Goal: Task Accomplishment & Management: Manage account settings

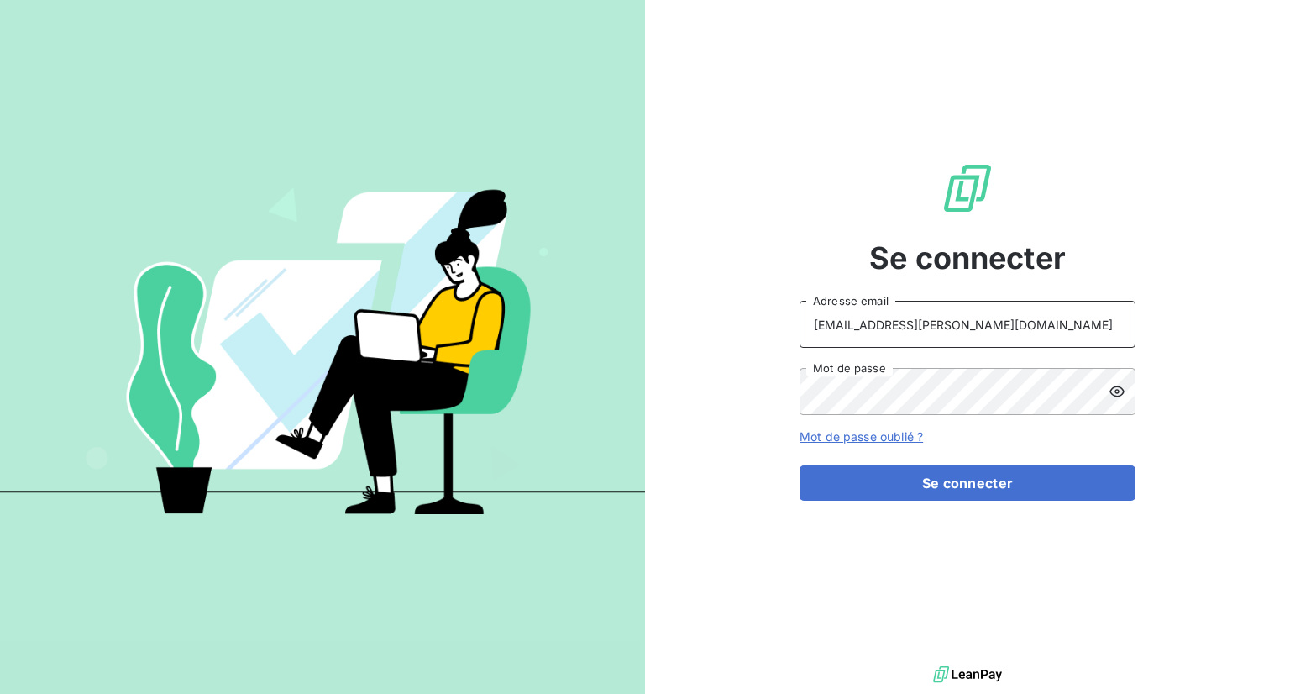
click at [929, 333] on input "[EMAIL_ADDRESS][PERSON_NAME][DOMAIN_NAME]" at bounding box center [968, 324] width 336 height 47
type input "[EMAIL_ADDRESS][PERSON_NAME][DOMAIN_NAME]"
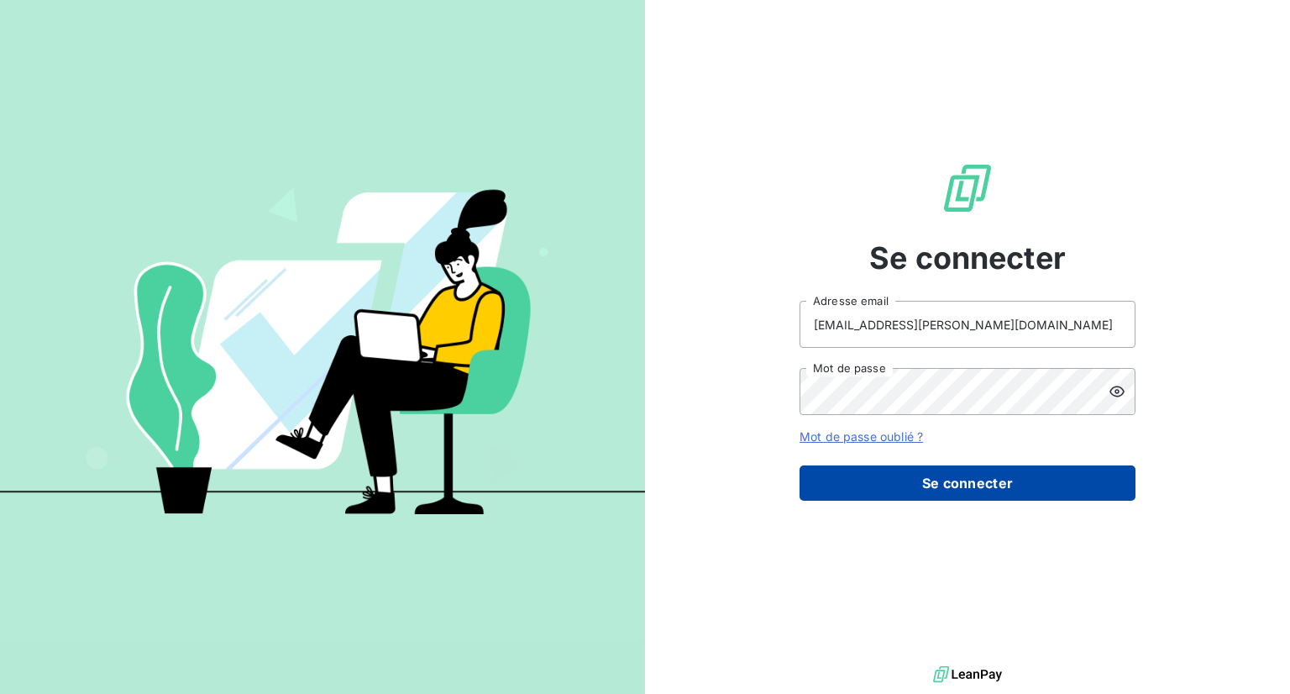
click at [943, 490] on button "Se connecter" at bounding box center [968, 482] width 336 height 35
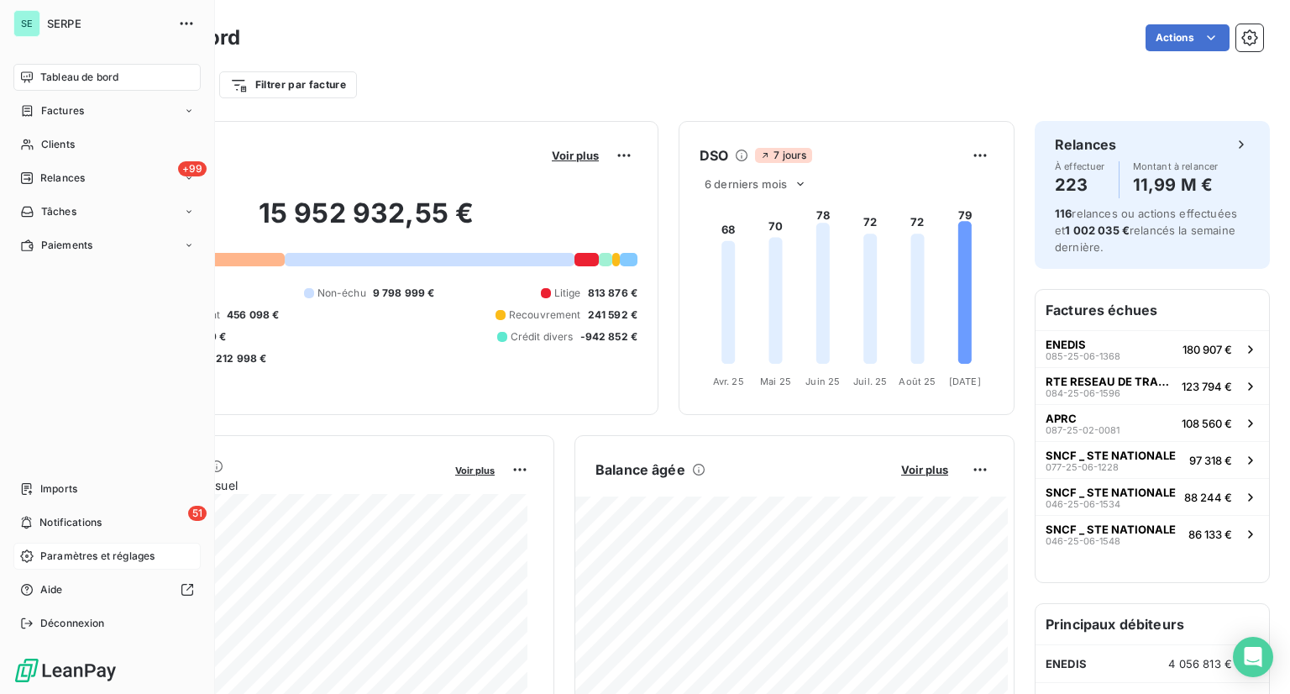
click at [123, 550] on span "Paramètres et réglages" at bounding box center [97, 556] width 114 height 15
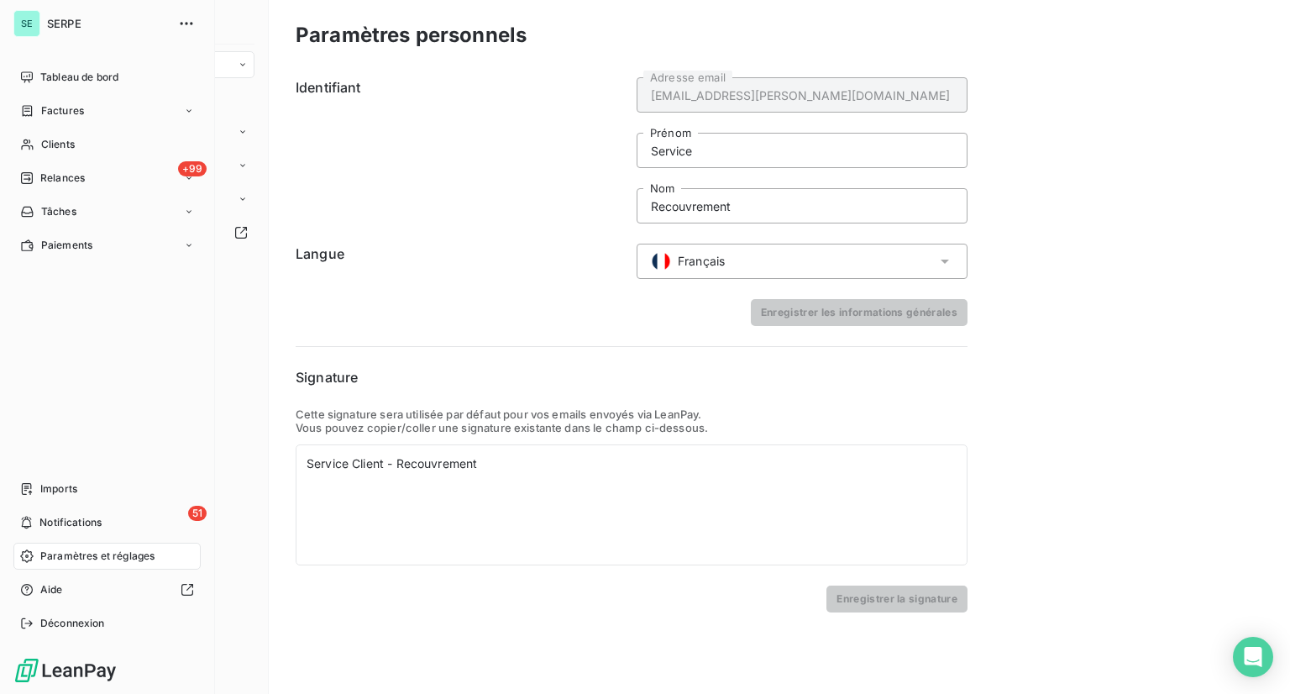
click at [138, 559] on span "Paramètres et réglages" at bounding box center [97, 556] width 114 height 15
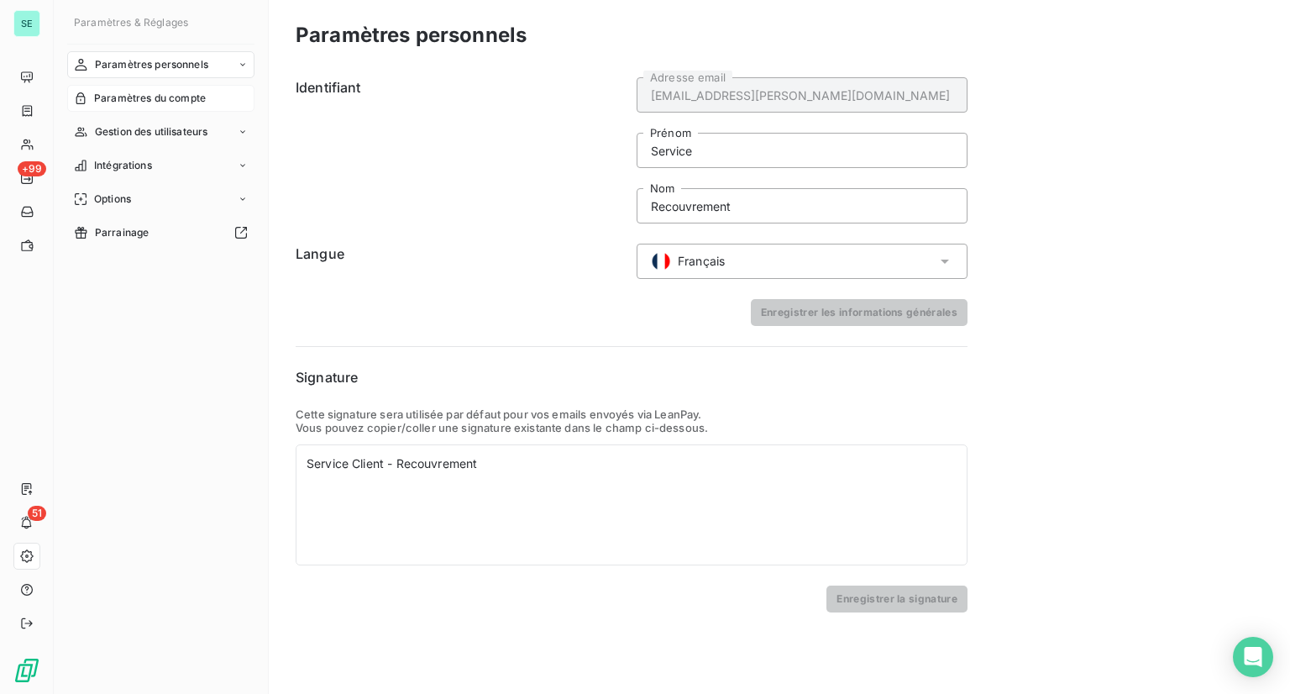
click at [186, 98] on span "Paramètres du compte" at bounding box center [150, 98] width 112 height 15
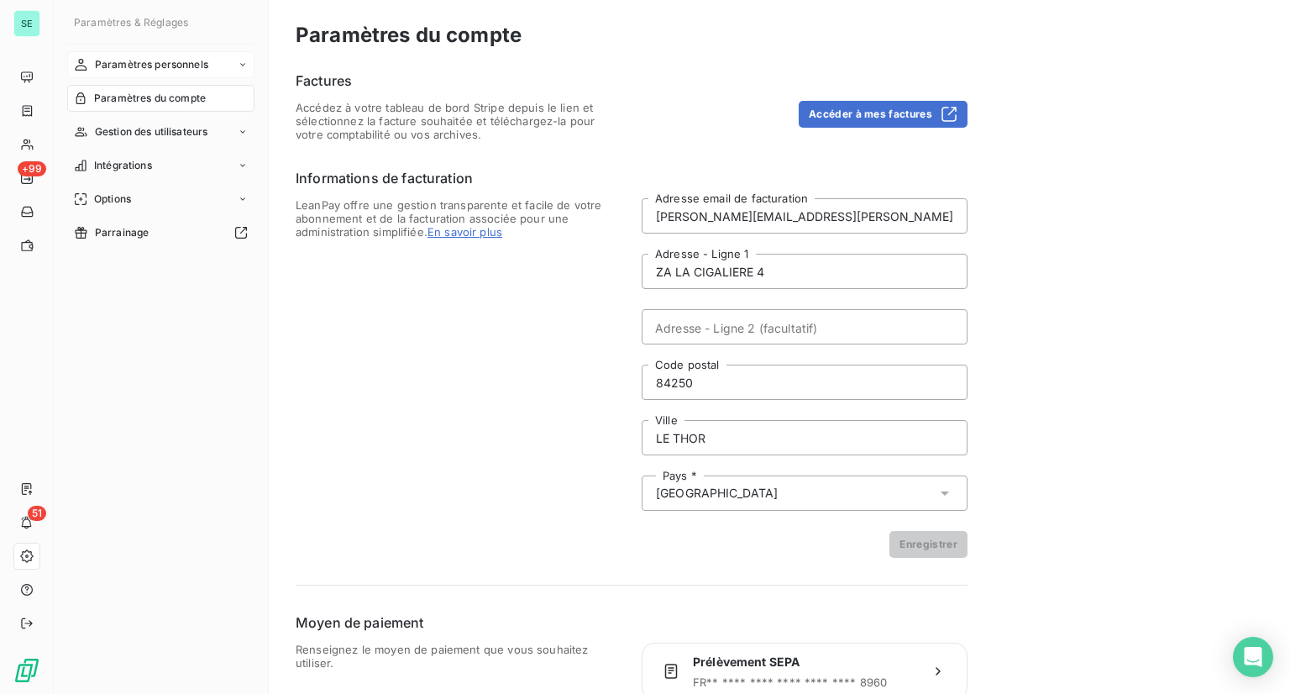
click at [178, 61] on span "Paramètres personnels" at bounding box center [151, 64] width 113 height 15
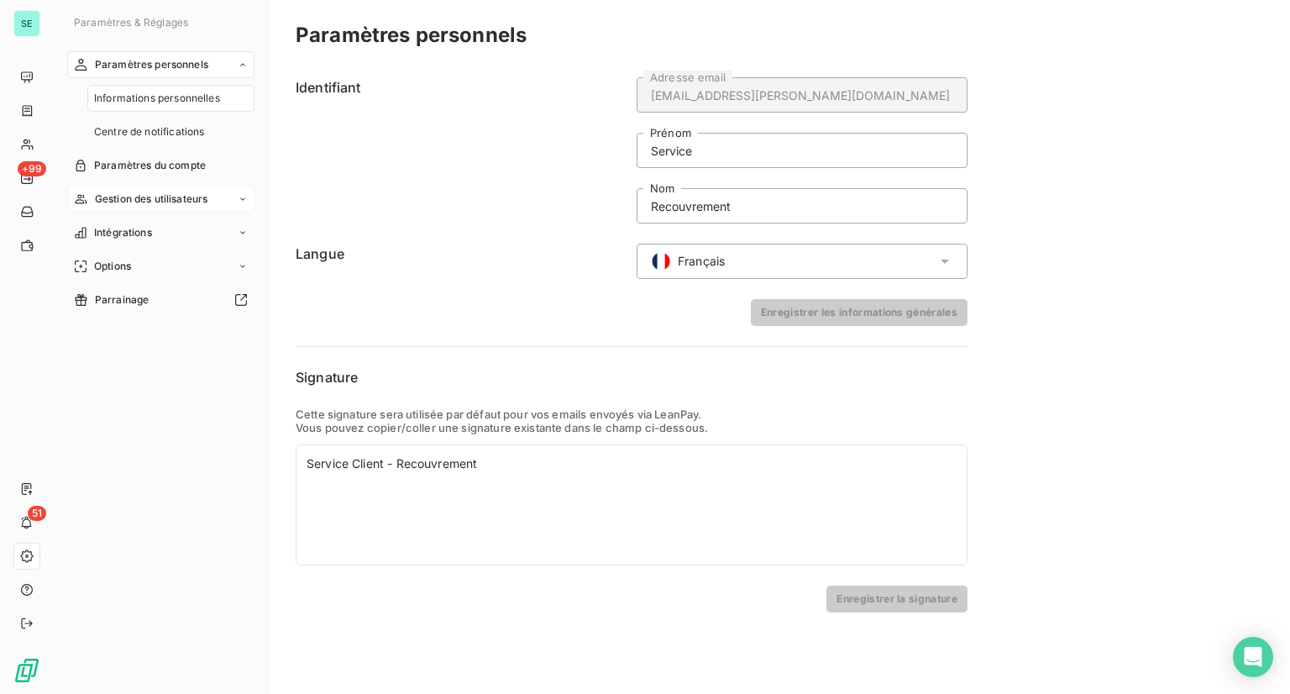
click at [146, 199] on span "Gestion des utilisateurs" at bounding box center [151, 199] width 113 height 15
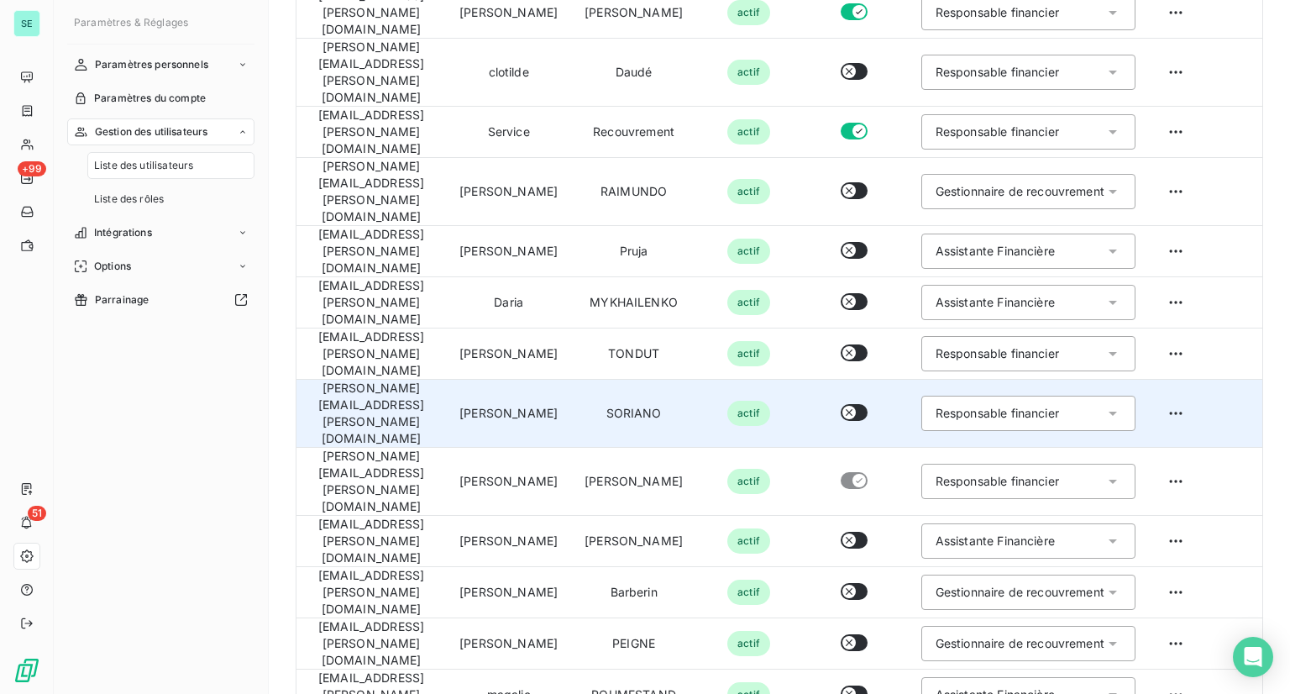
scroll to position [364, 0]
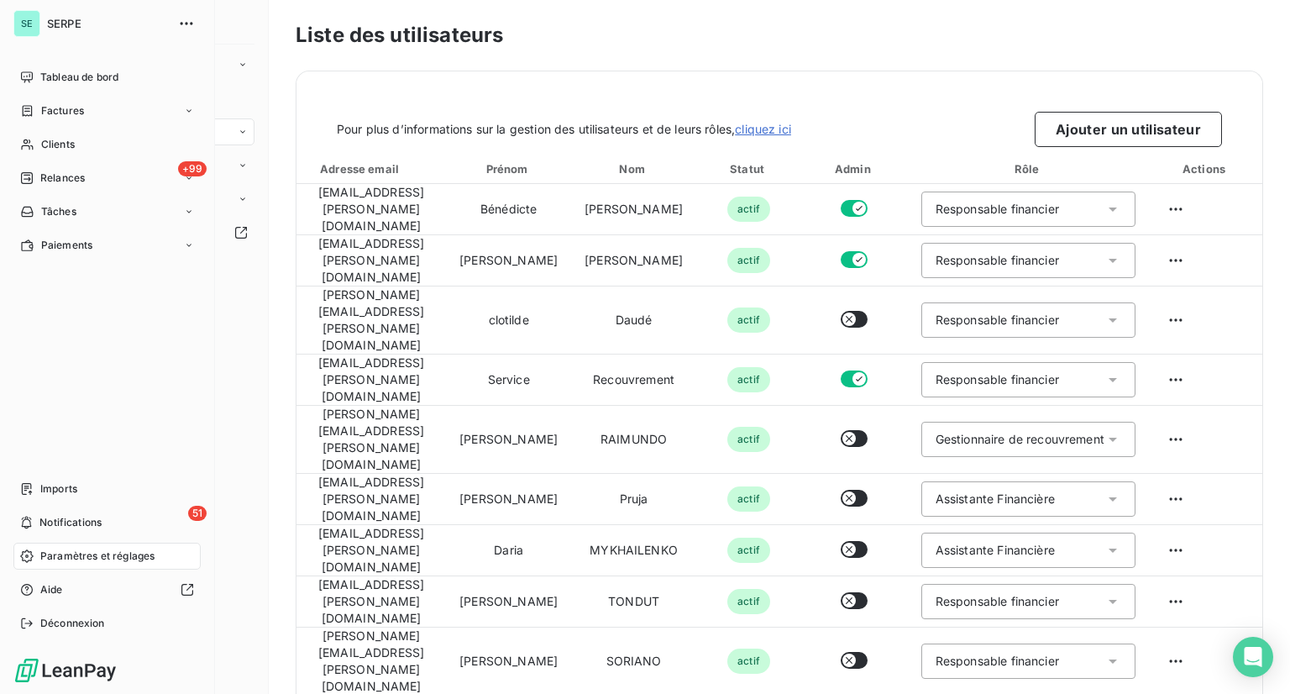
click at [24, 35] on div "SE" at bounding box center [26, 23] width 27 height 27
click at [72, 27] on span "SERPE" at bounding box center [107, 23] width 121 height 13
click at [118, 564] on div "Paramètres et réglages" at bounding box center [106, 556] width 187 height 27
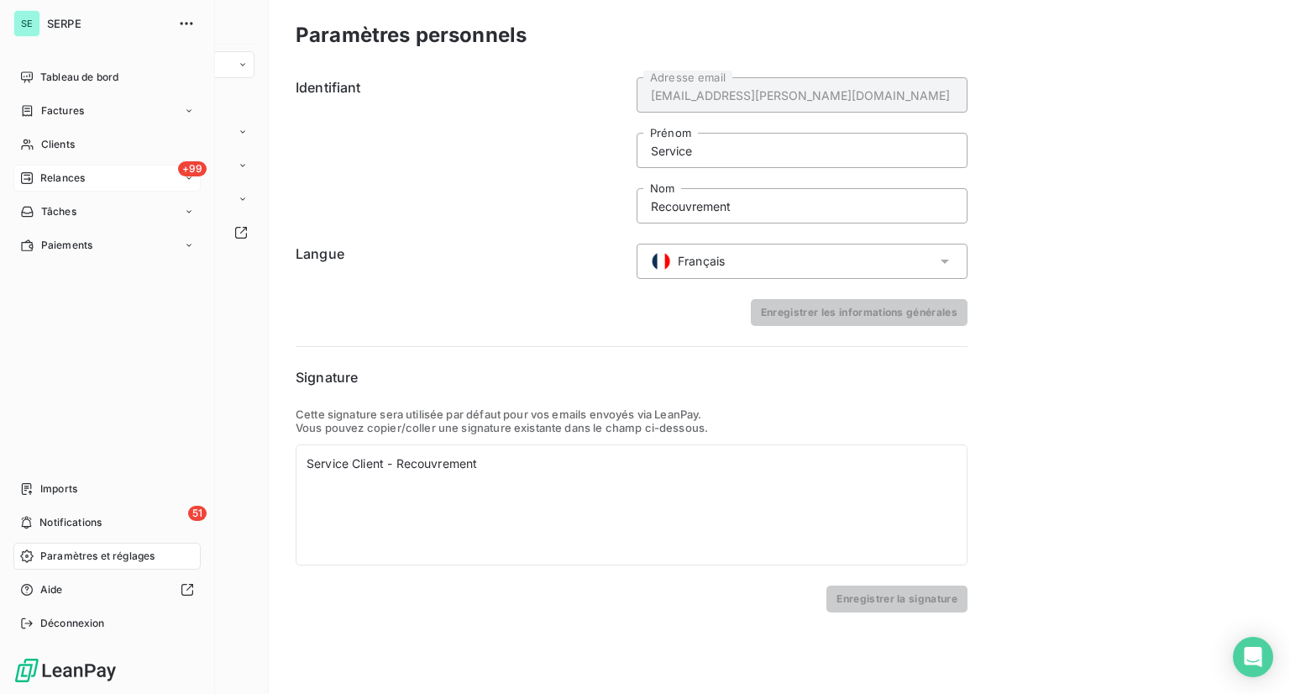
click at [65, 179] on span "Relances" at bounding box center [62, 178] width 45 height 15
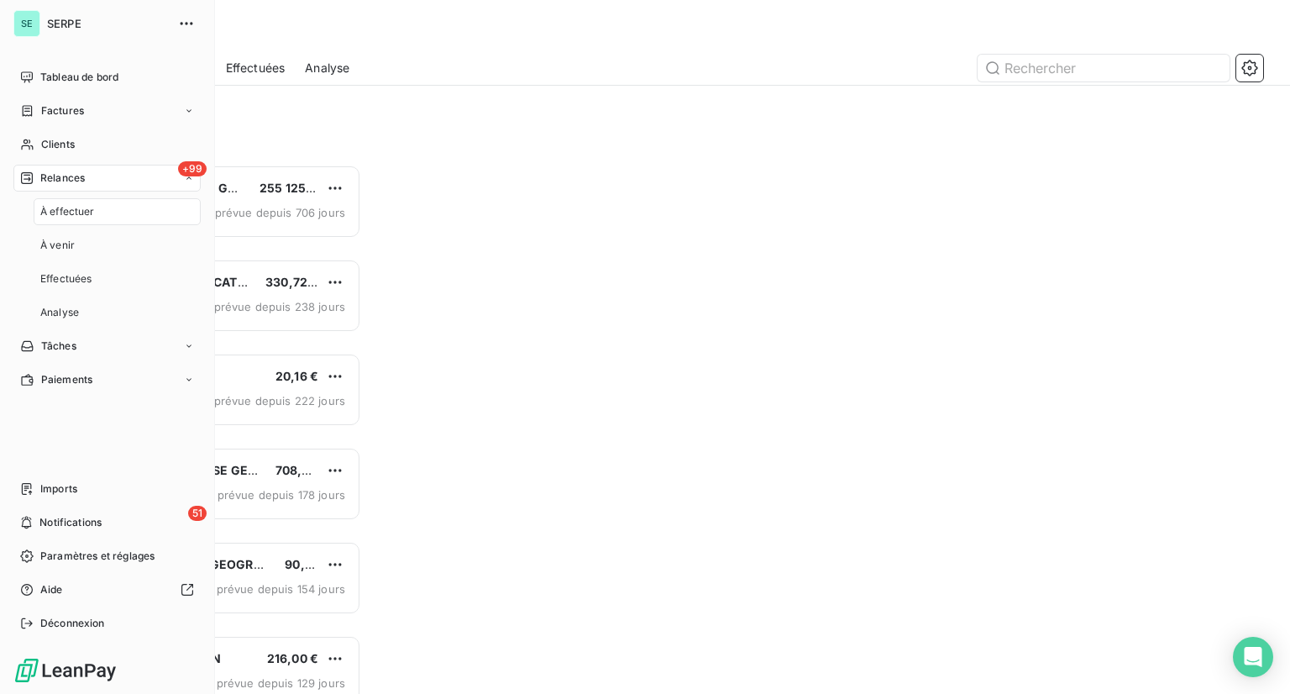
scroll to position [516, 267]
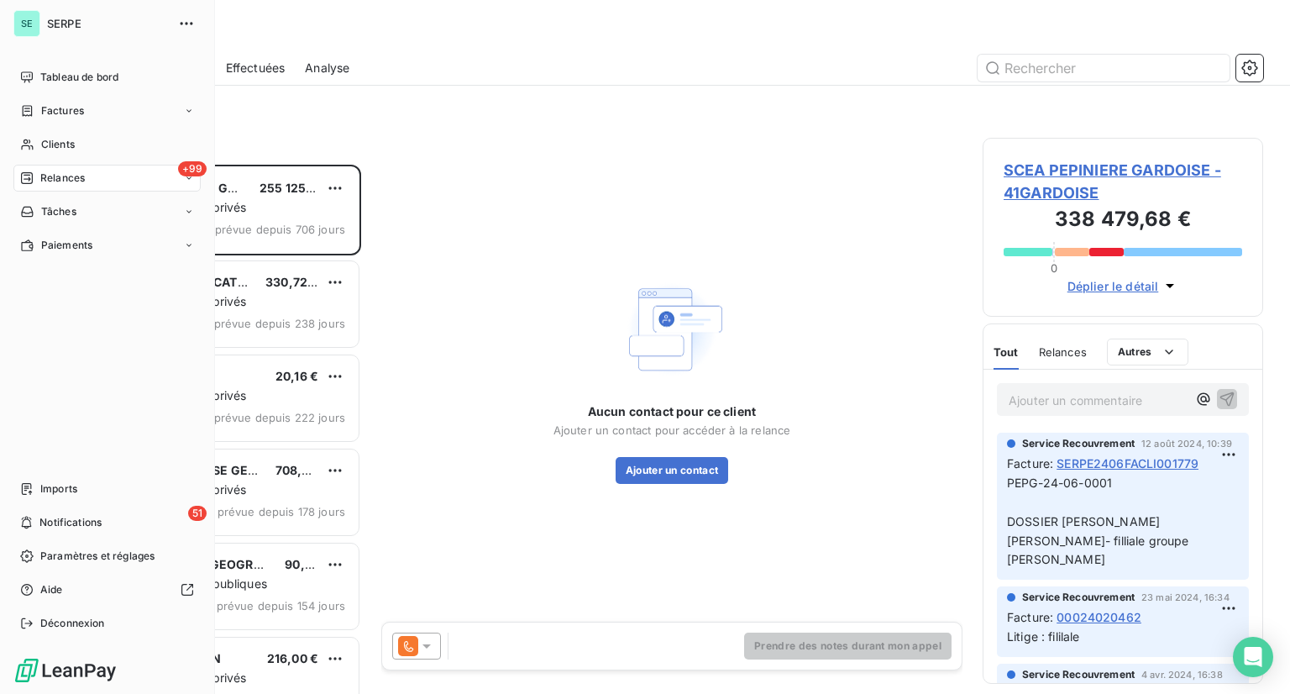
click at [55, 171] on span "Relances" at bounding box center [62, 178] width 45 height 15
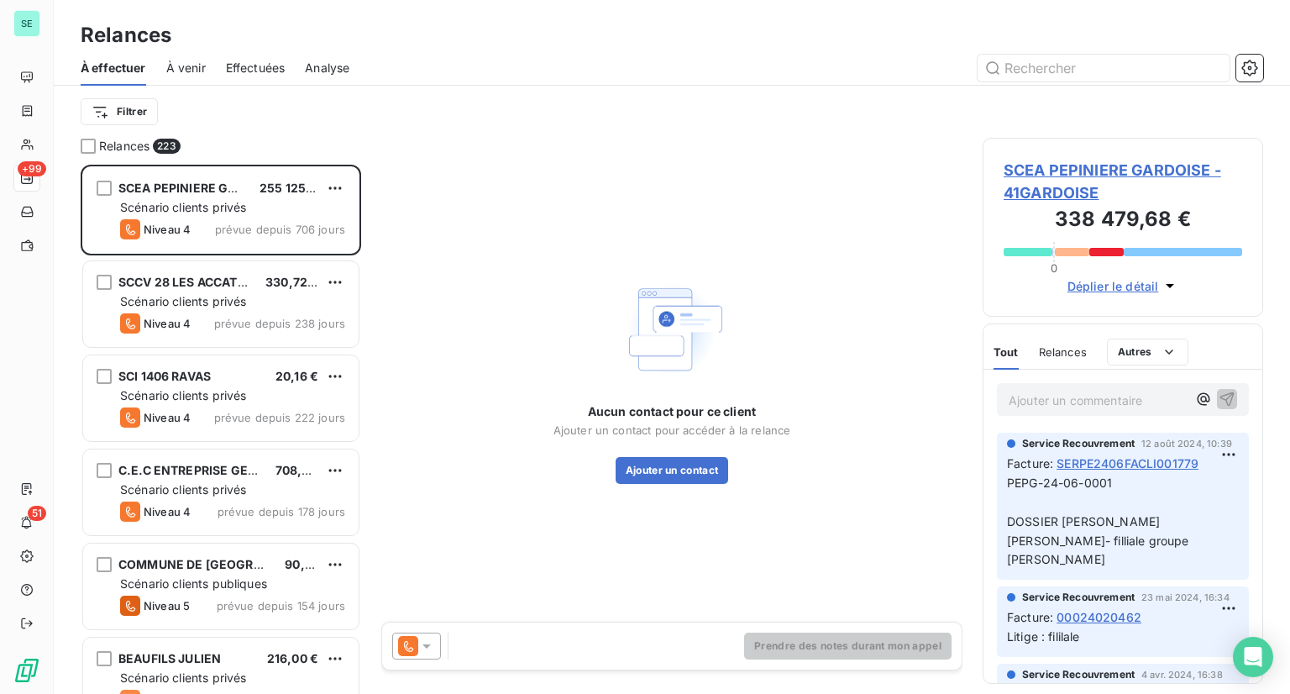
click at [1266, 69] on div "À effectuer À venir Effectuées Analyse" at bounding box center [672, 67] width 1237 height 35
click at [1247, 68] on icon "button" at bounding box center [1250, 68] width 17 height 17
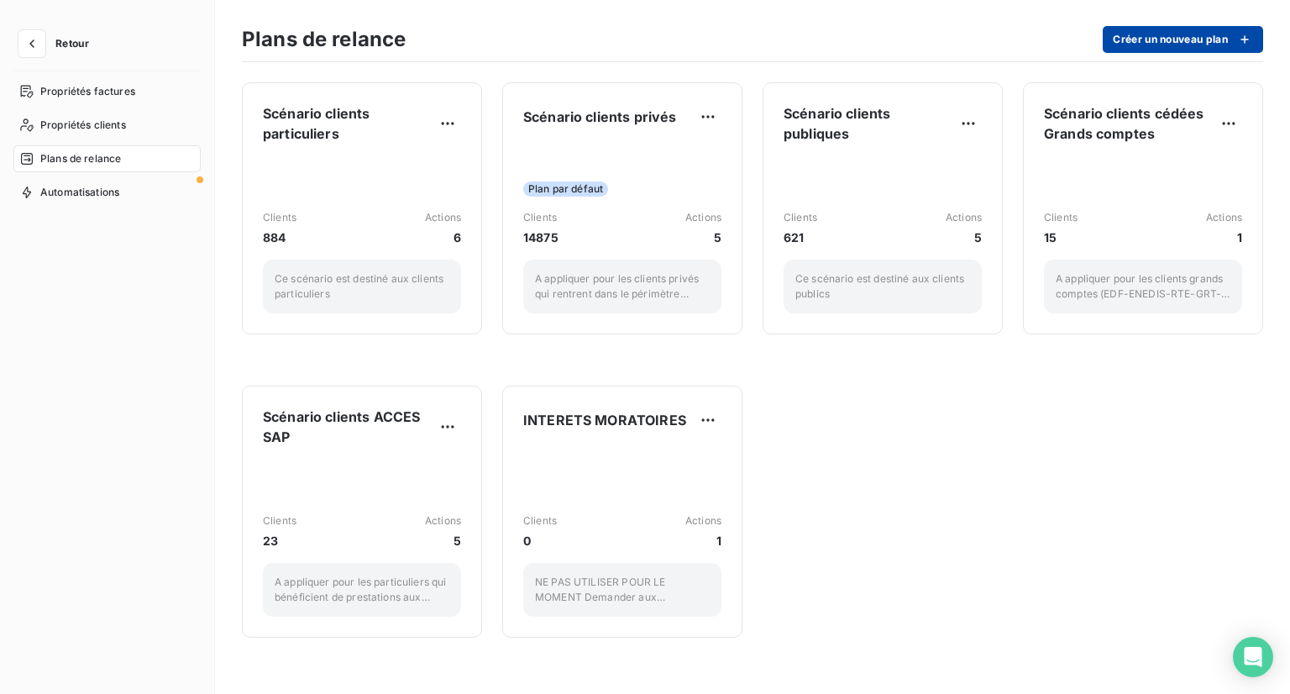
click at [1213, 37] on button "Créer un nouveau plan" at bounding box center [1183, 39] width 160 height 27
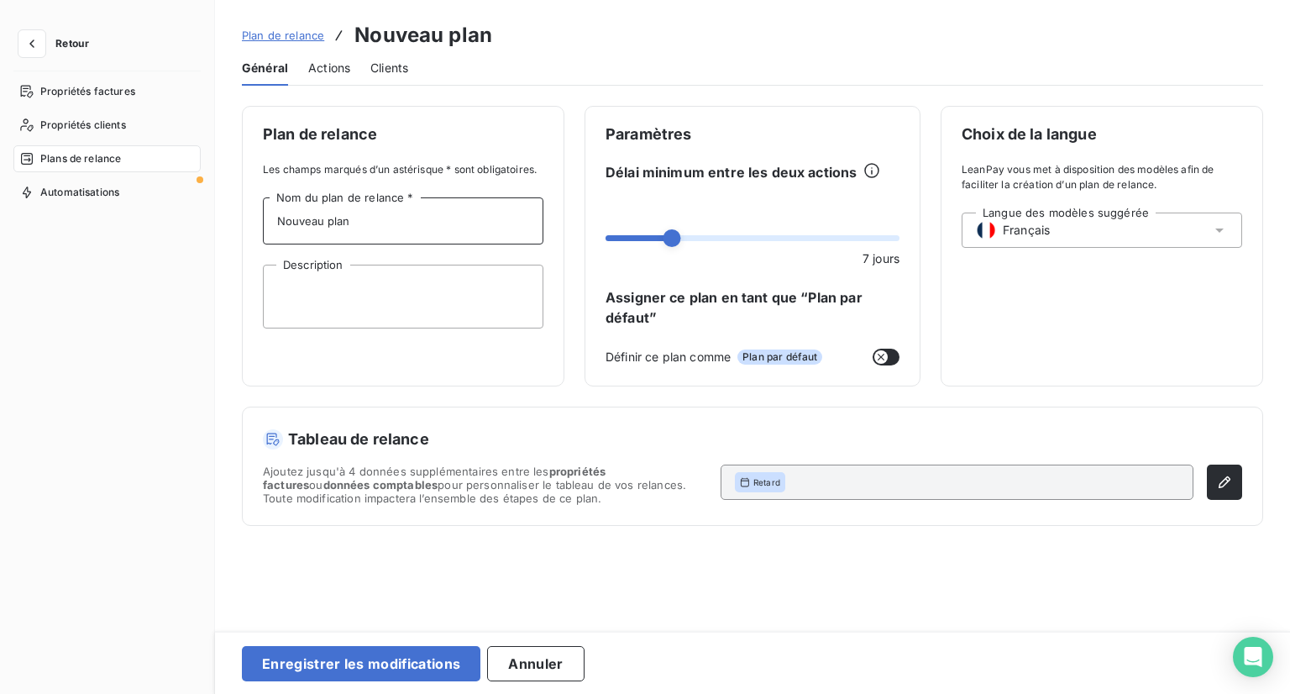
click at [403, 233] on input "Nouveau plan" at bounding box center [403, 220] width 281 height 47
drag, startPoint x: 403, startPoint y: 233, endPoint x: 45, endPoint y: 222, distance: 358.9
click at [45, 222] on div "Retour Propriétés factures Propriétés clients Plans de relance Automatisations …" at bounding box center [645, 347] width 1290 height 694
click at [46, 47] on button "Retour" at bounding box center [57, 43] width 89 height 27
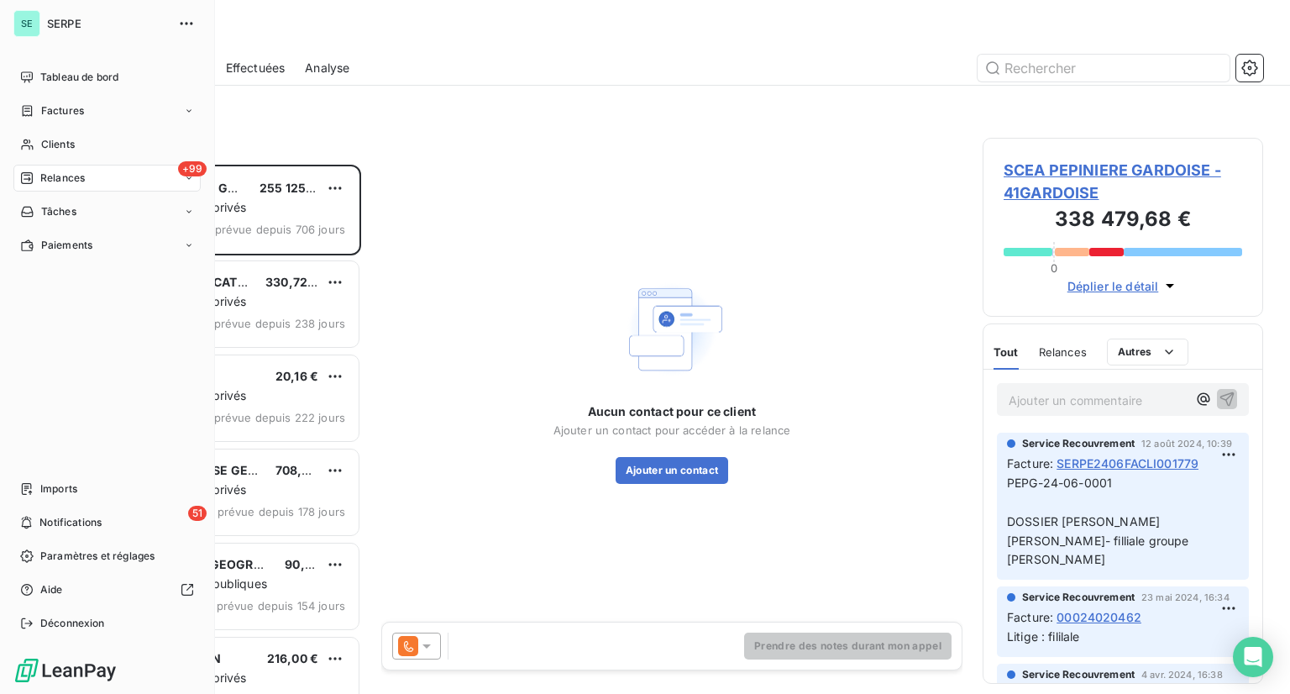
scroll to position [516, 267]
click at [65, 31] on div "SERPE" at bounding box center [123, 23] width 153 height 27
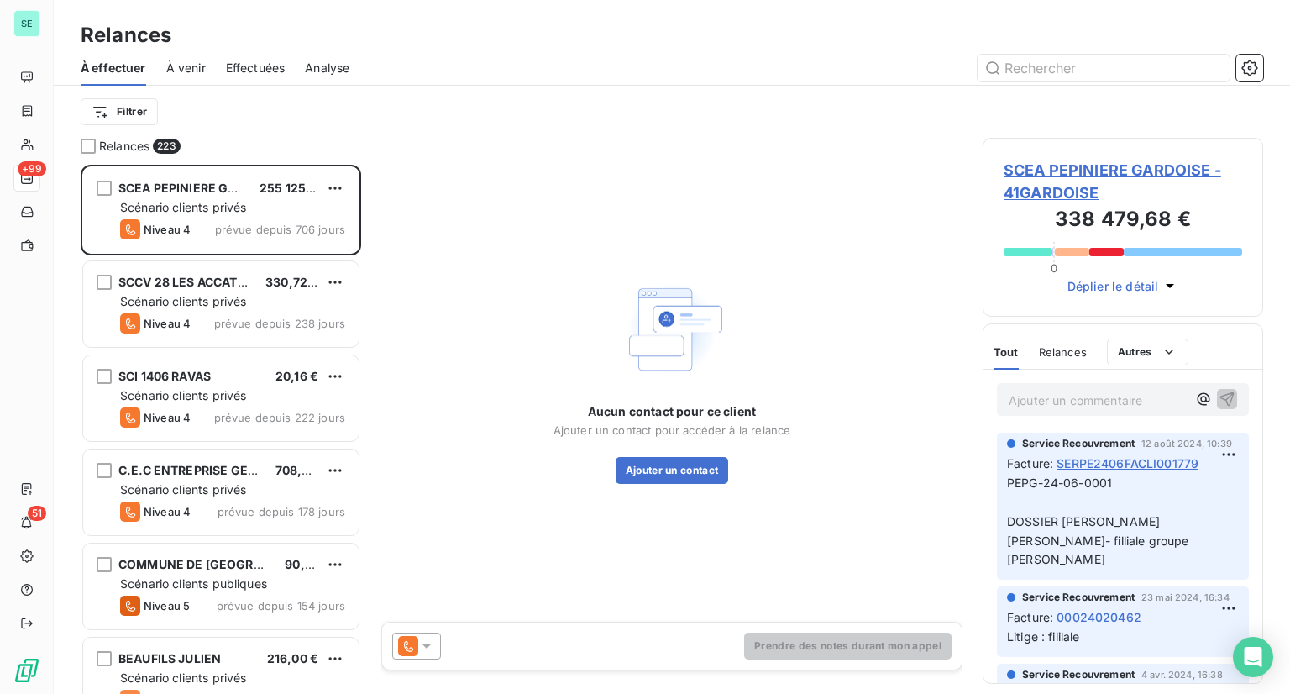
click at [178, 71] on span "À venir" at bounding box center [185, 68] width 39 height 17
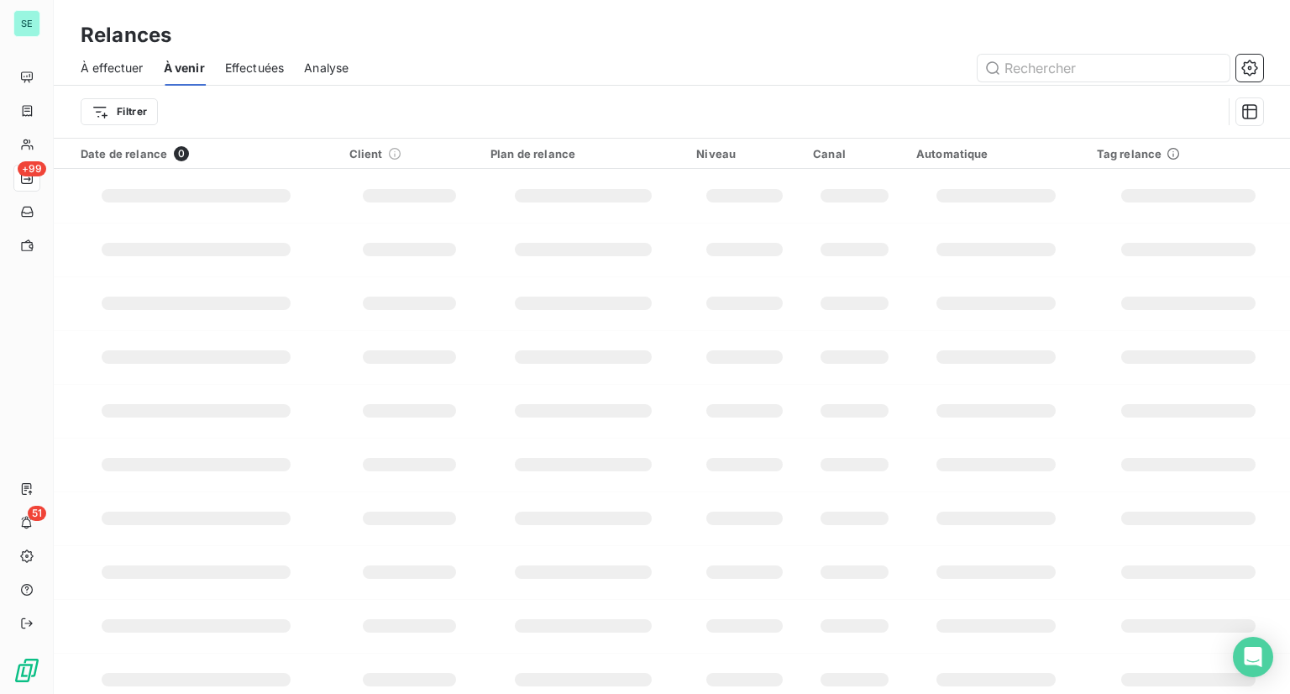
click at [245, 68] on span "Effectuées" at bounding box center [255, 68] width 60 height 17
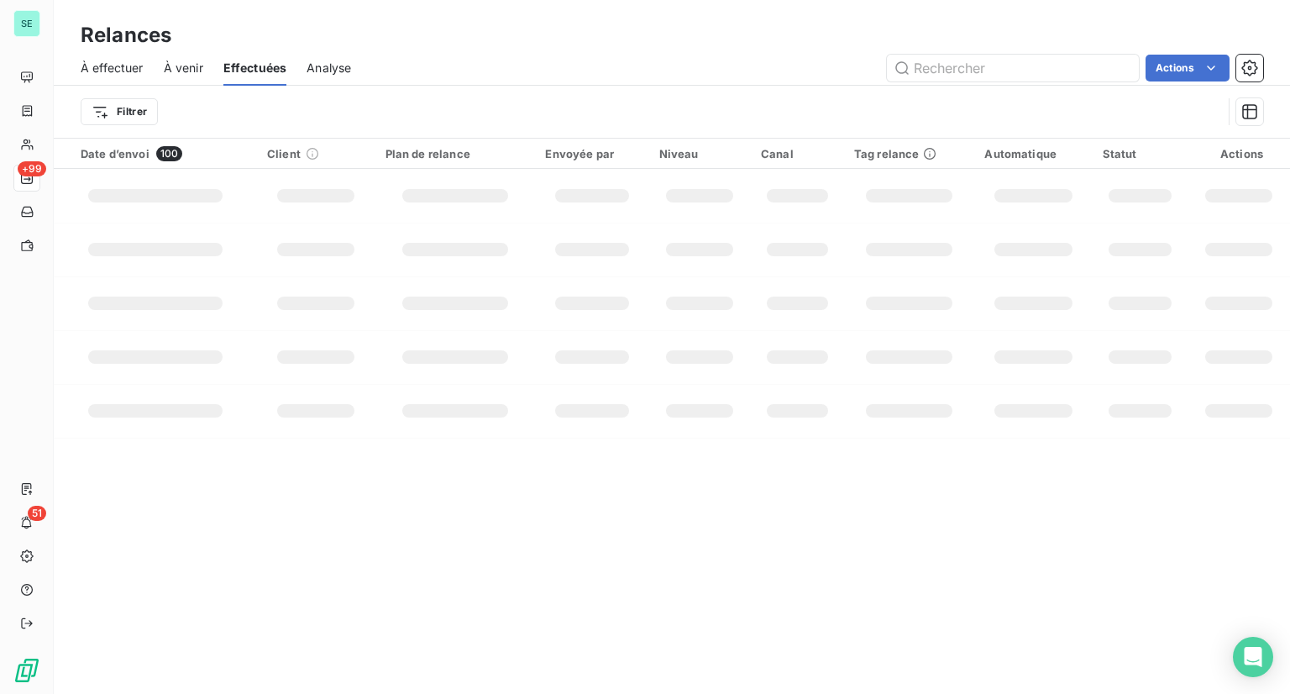
click at [349, 74] on span "Analyse" at bounding box center [329, 68] width 45 height 17
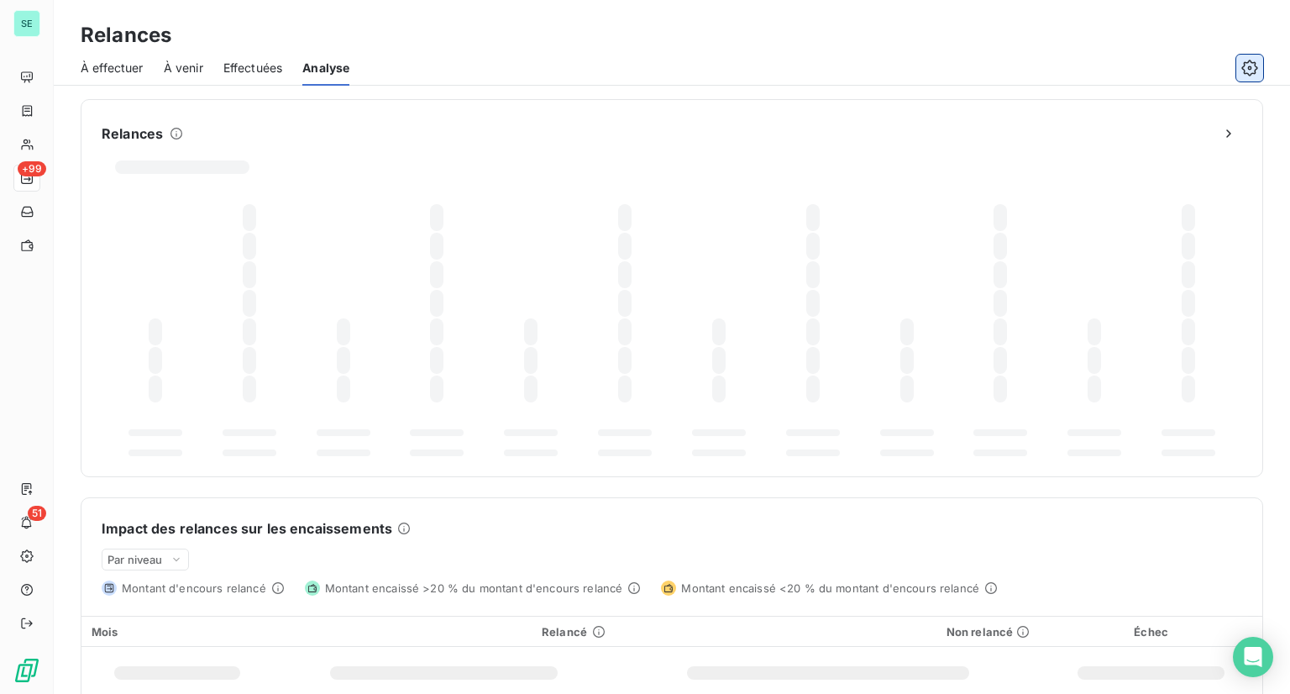
click at [1245, 68] on icon "button" at bounding box center [1250, 68] width 17 height 17
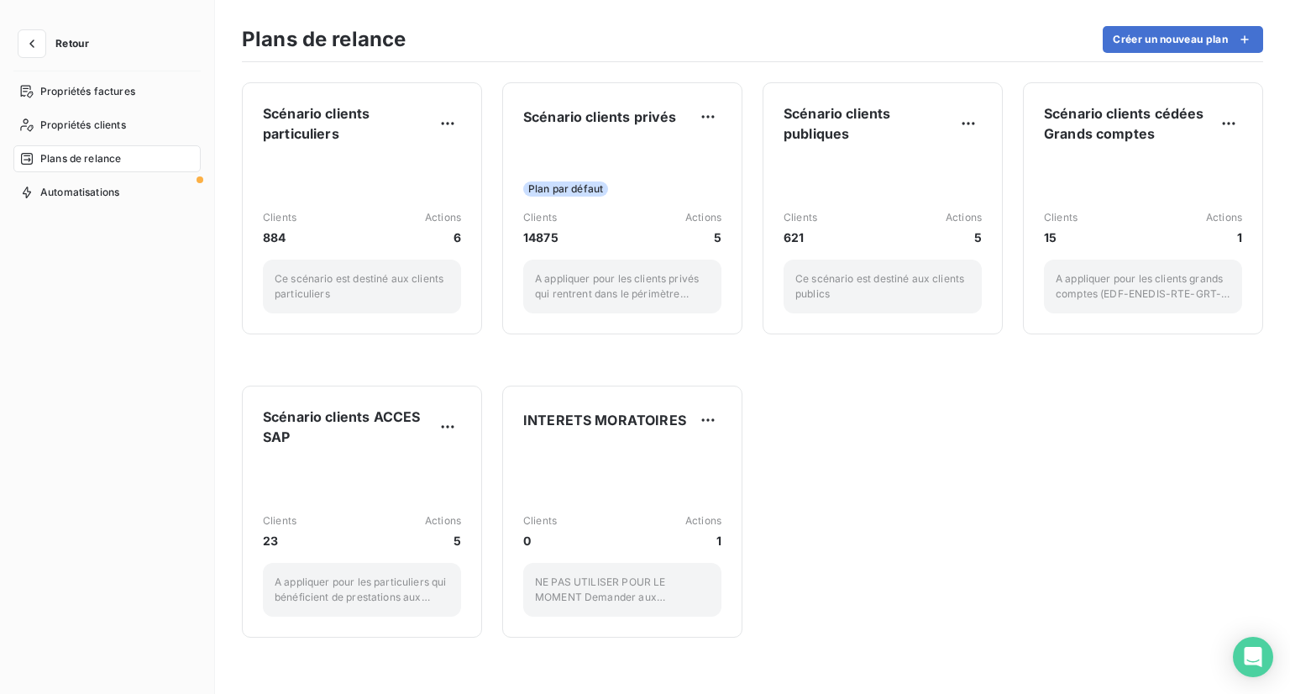
click at [79, 53] on button "Retour" at bounding box center [57, 43] width 89 height 27
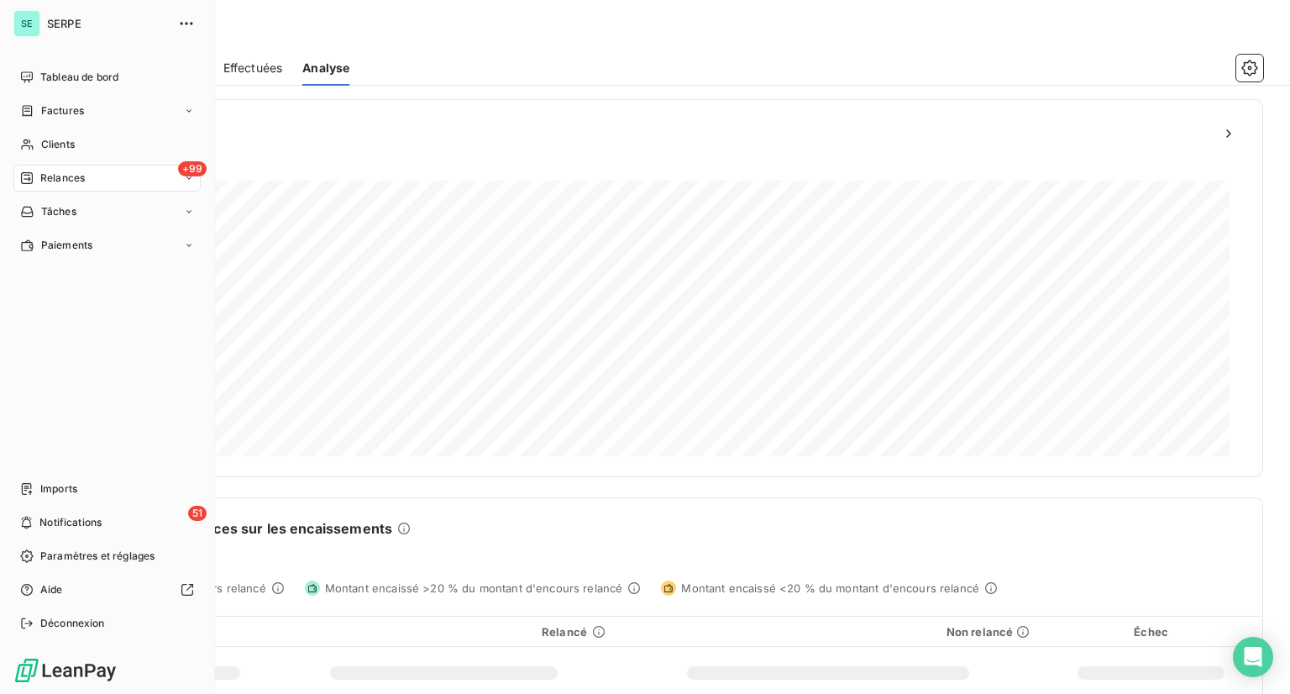
click at [32, 25] on div "SE" at bounding box center [26, 23] width 27 height 27
click at [86, 23] on span "SERPE" at bounding box center [107, 23] width 121 height 13
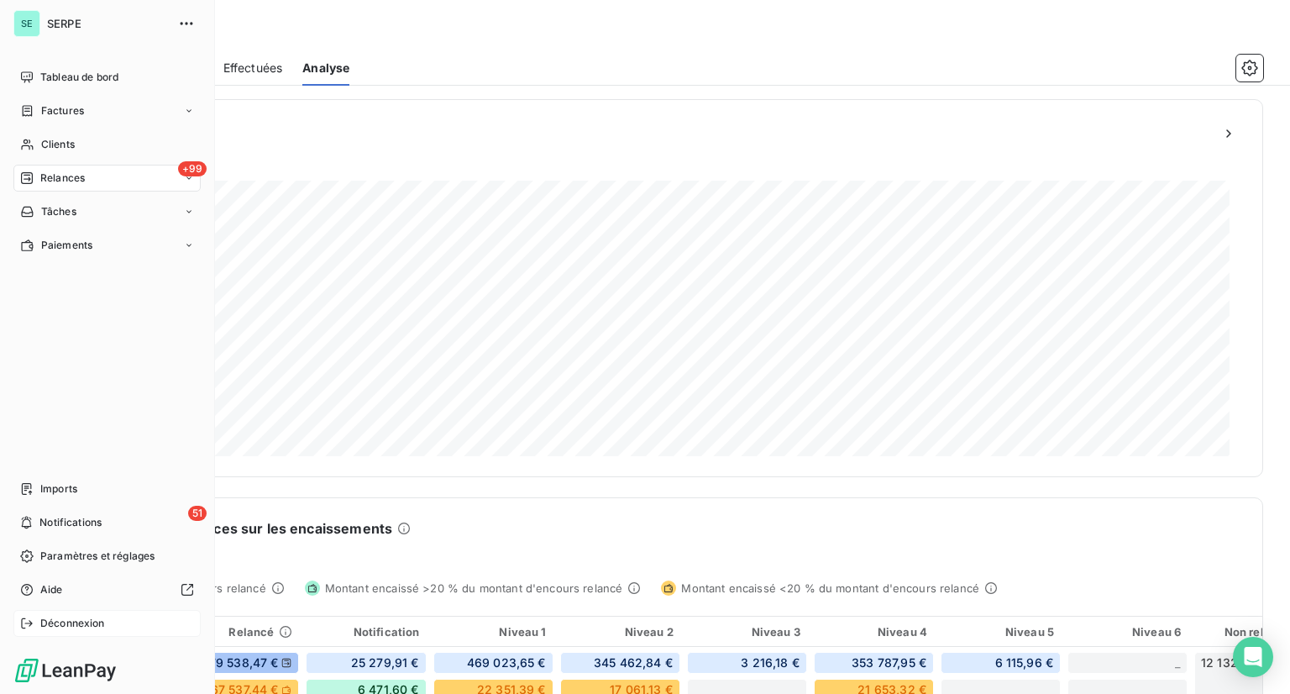
click at [81, 613] on div "Déconnexion" at bounding box center [106, 623] width 187 height 27
